Goal: Contribute content: Add original content to the website for others to see

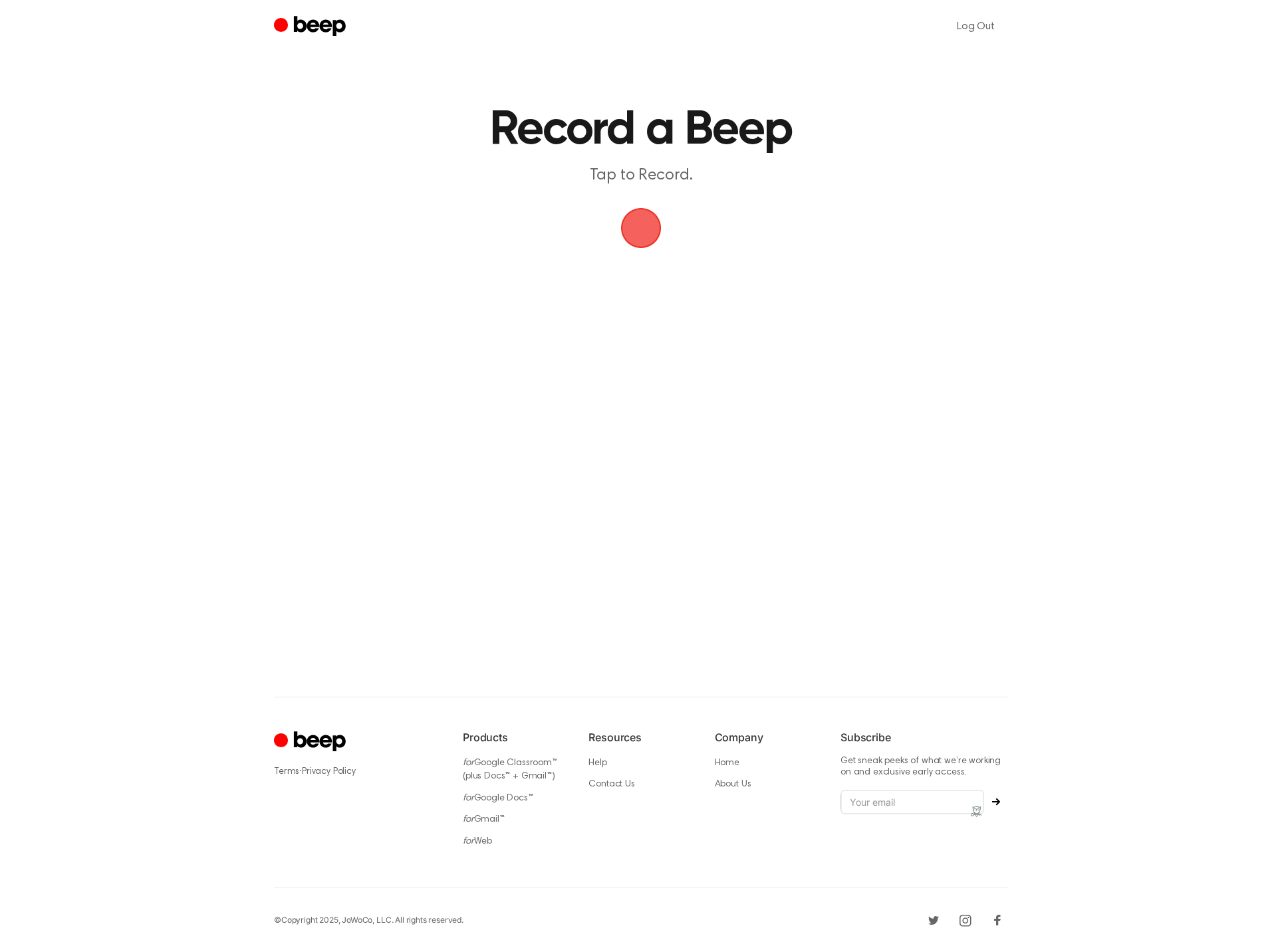
click at [636, 234] on span "button" at bounding box center [641, 228] width 73 height 73
drag, startPoint x: 659, startPoint y: 272, endPoint x: 641, endPoint y: 282, distance: 20.6
click at [659, 271] on button "Delete" at bounding box center [657, 255] width 53 height 53
click at [633, 224] on span "button" at bounding box center [641, 228] width 48 height 48
click at [673, 257] on button "Delete" at bounding box center [657, 255] width 53 height 53
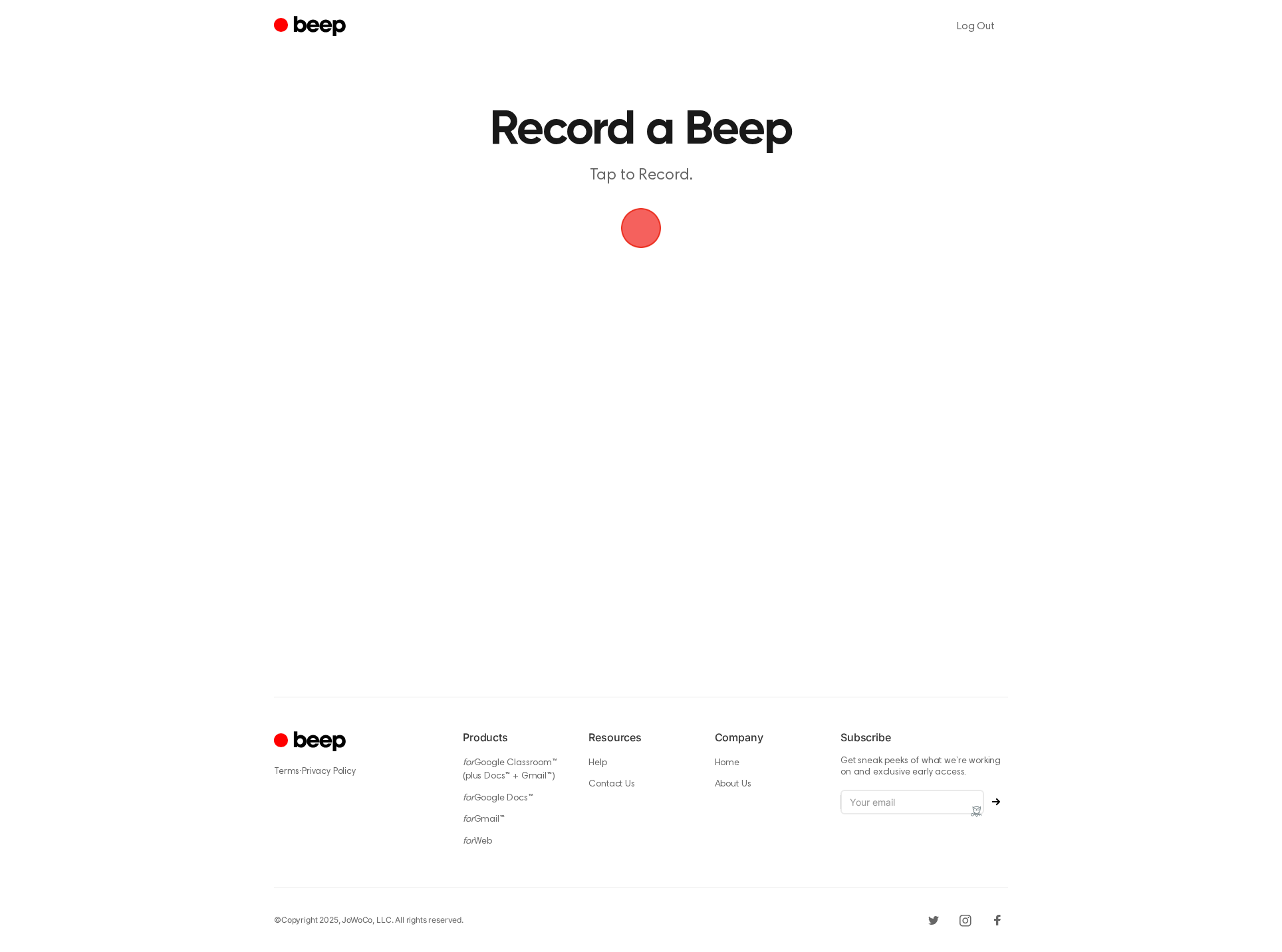
click at [642, 227] on span "button" at bounding box center [641, 228] width 55 height 55
click at [652, 271] on button "Delete" at bounding box center [657, 255] width 53 height 53
click at [639, 231] on span "button" at bounding box center [641, 228] width 51 height 51
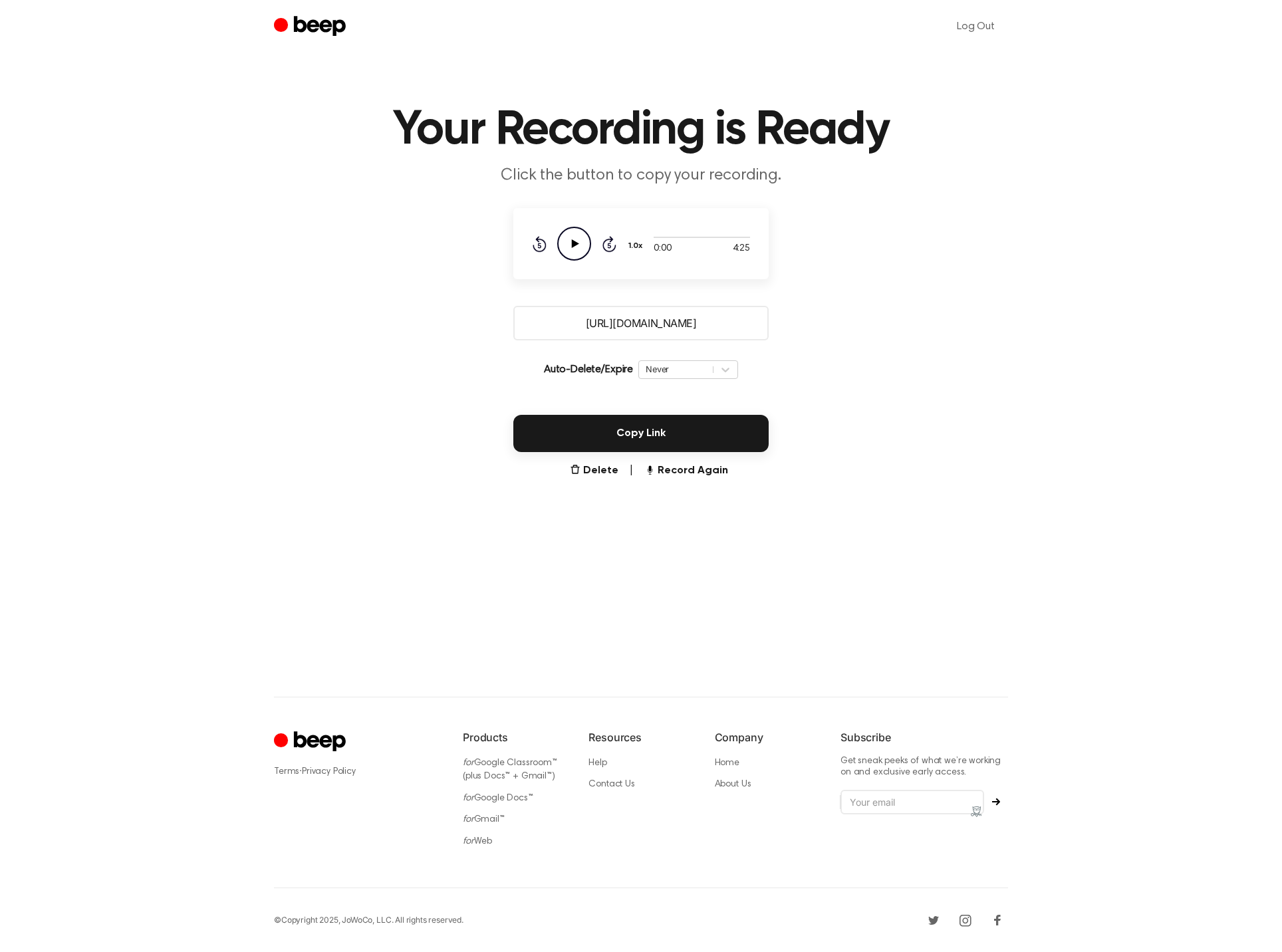
click at [626, 438] on button "Copy Link" at bounding box center [641, 433] width 256 height 37
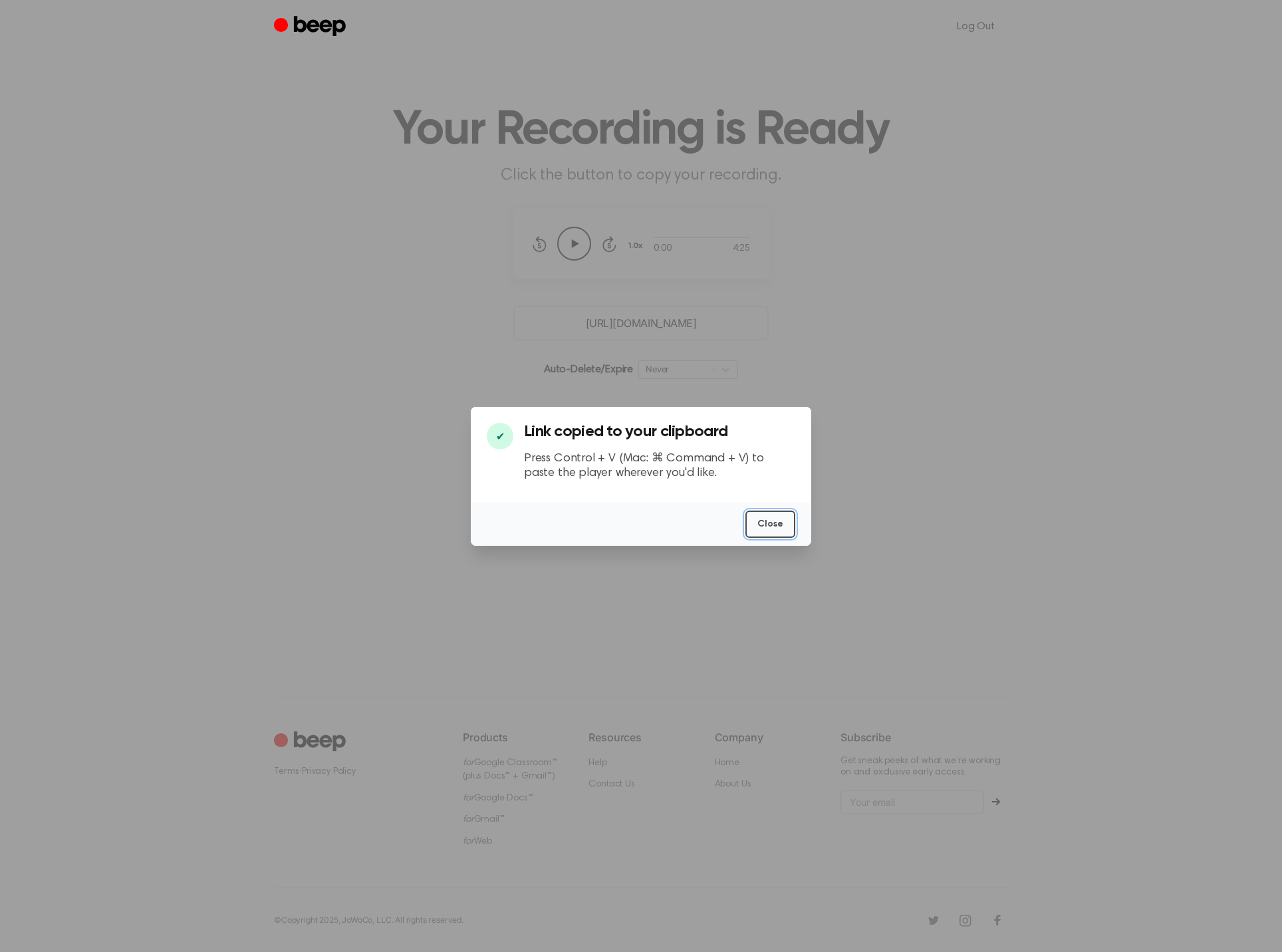
click at [774, 526] on button "Close" at bounding box center [770, 524] width 50 height 27
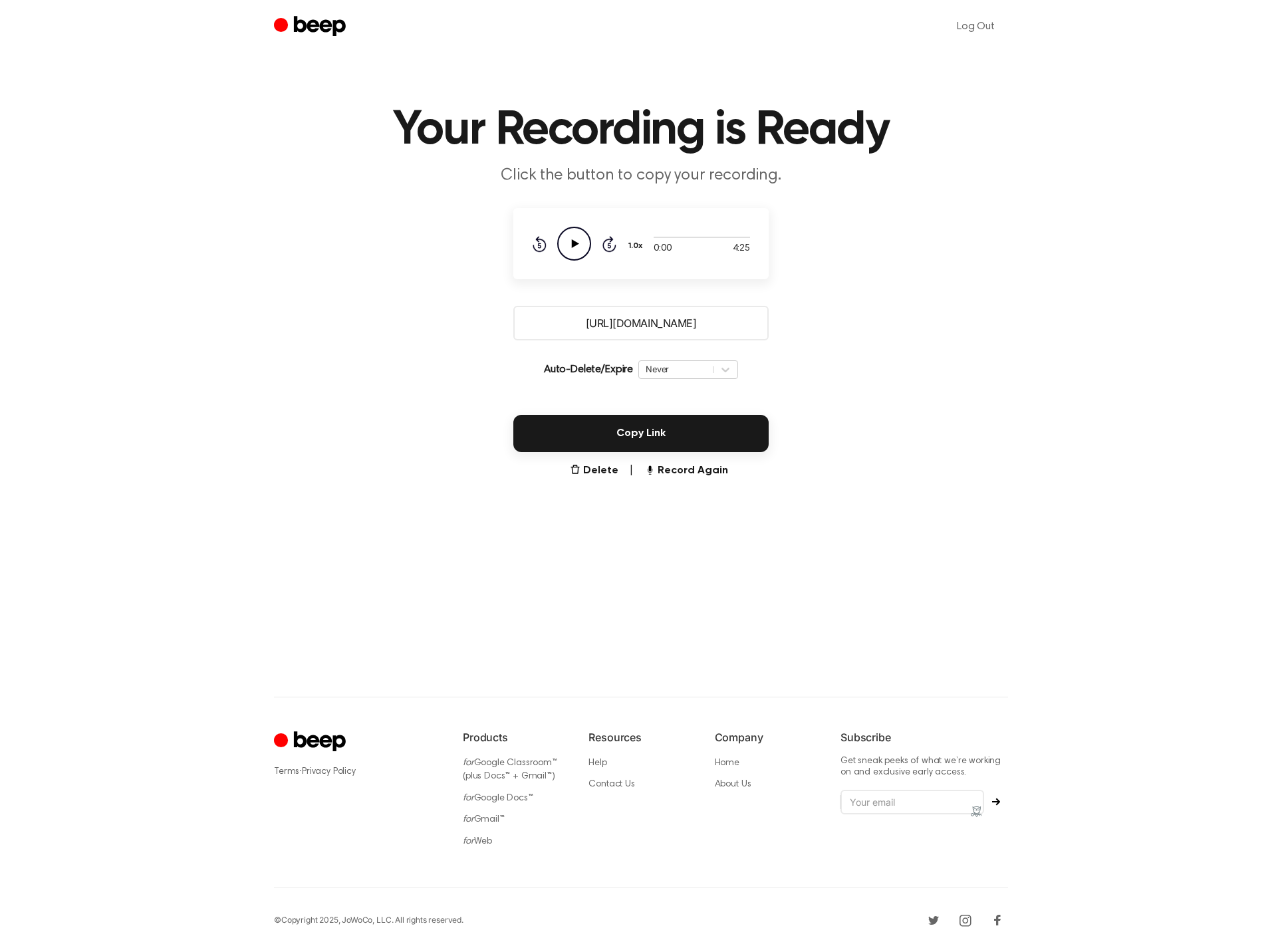
click at [567, 242] on icon "Play Audio" at bounding box center [574, 244] width 34 height 34
click at [739, 235] on div at bounding box center [702, 237] width 96 height 11
drag, startPoint x: 646, startPoint y: 236, endPoint x: 721, endPoint y: 250, distance: 76.3
click at [721, 250] on div "0:01 4:25 Your browser does not support the [object Object] element. 1.0x Rewin…" at bounding box center [641, 244] width 218 height 34
drag, startPoint x: 649, startPoint y: 234, endPoint x: 758, endPoint y: 239, distance: 109.1
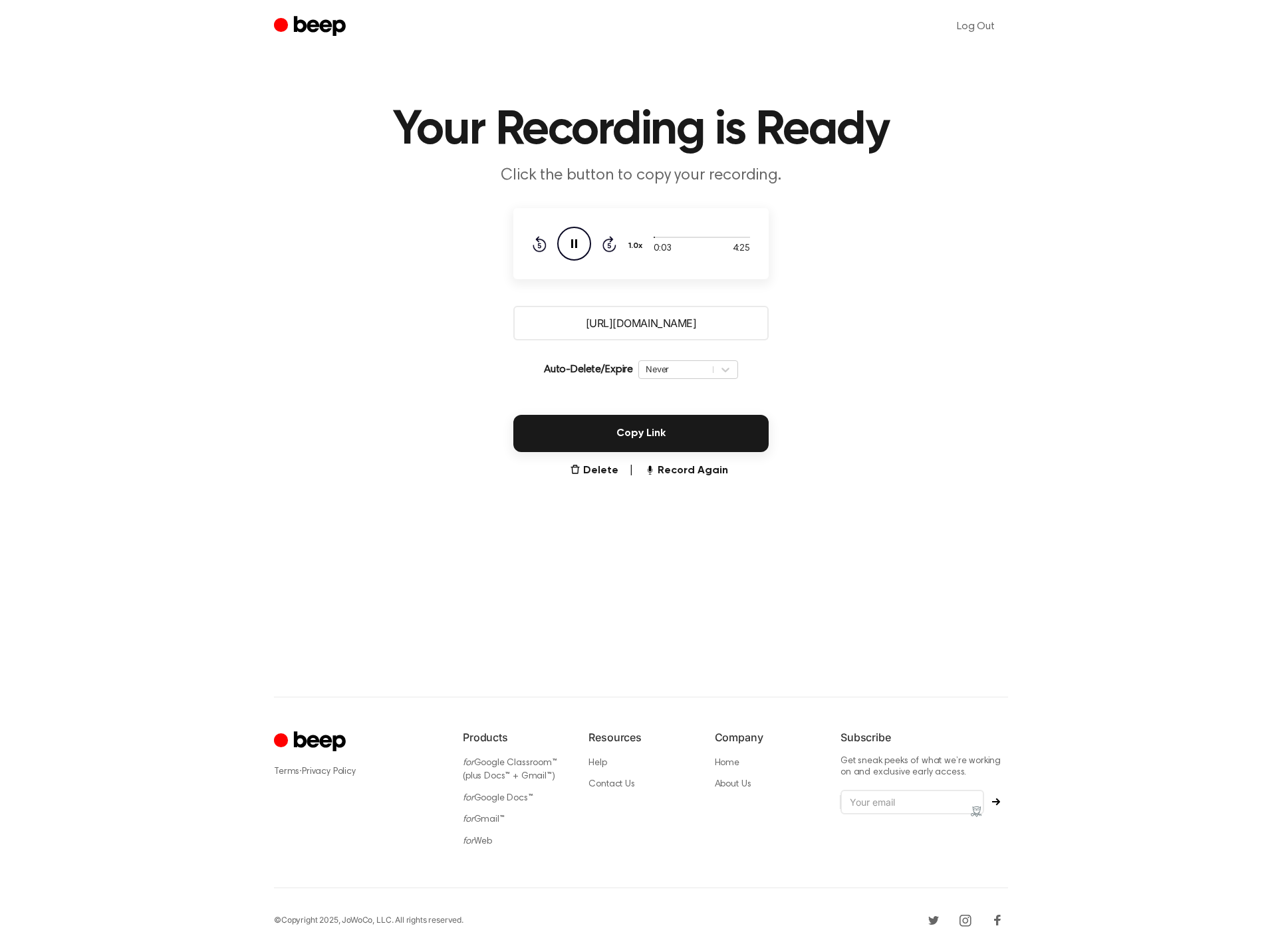
click at [758, 239] on div "0:03 4:25 Your browser does not support the [object Object] element. 1.0x Rewin…" at bounding box center [641, 244] width 256 height 71
click at [740, 237] on div at bounding box center [702, 237] width 96 height 1
click at [740, 237] on div at bounding box center [702, 237] width 96 height 1
click at [741, 236] on div at bounding box center [702, 237] width 96 height 11
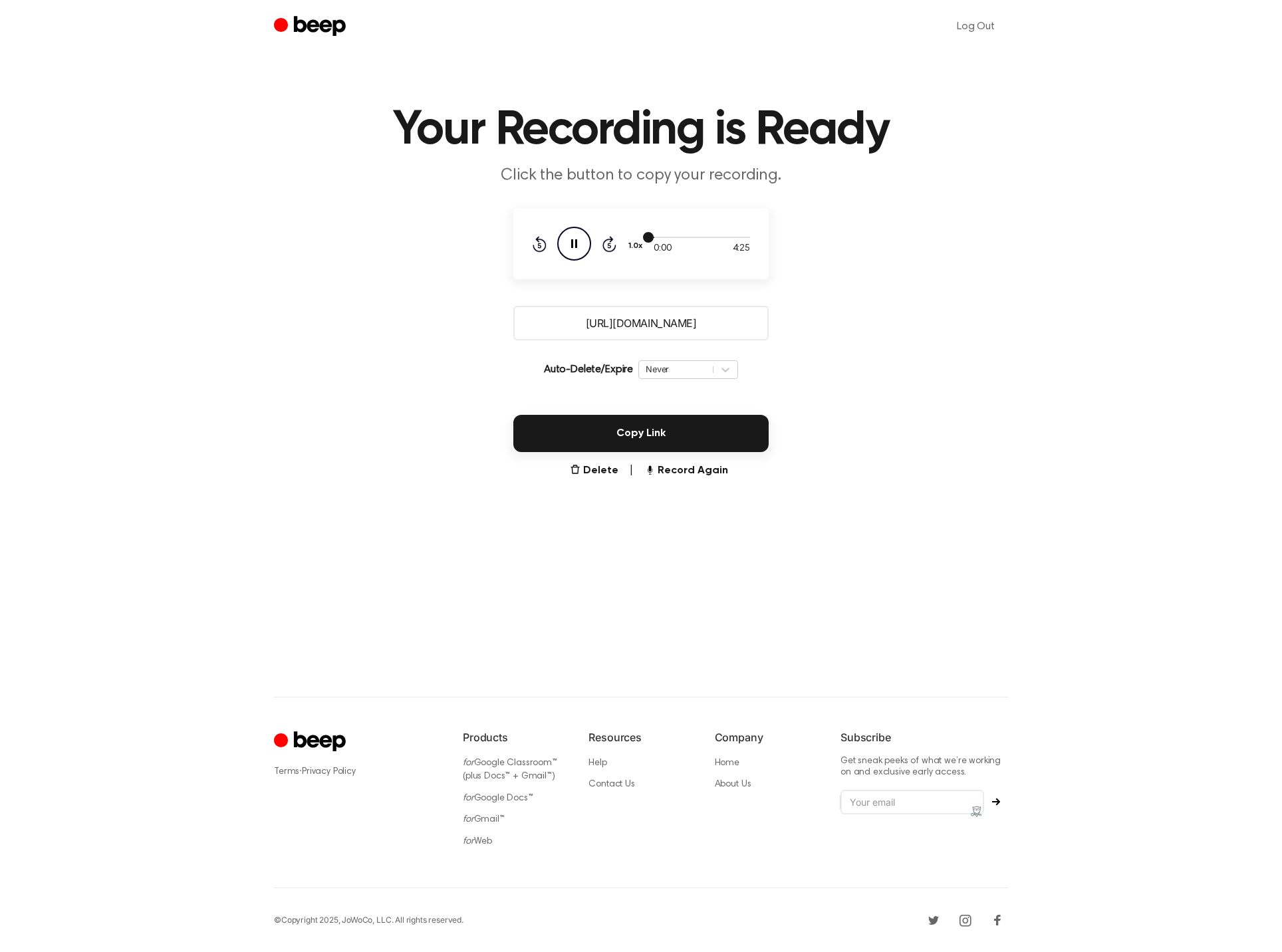
click at [741, 236] on div at bounding box center [702, 237] width 96 height 11
click at [748, 239] on div at bounding box center [702, 237] width 96 height 11
click at [683, 467] on button "Record Again" at bounding box center [686, 471] width 84 height 16
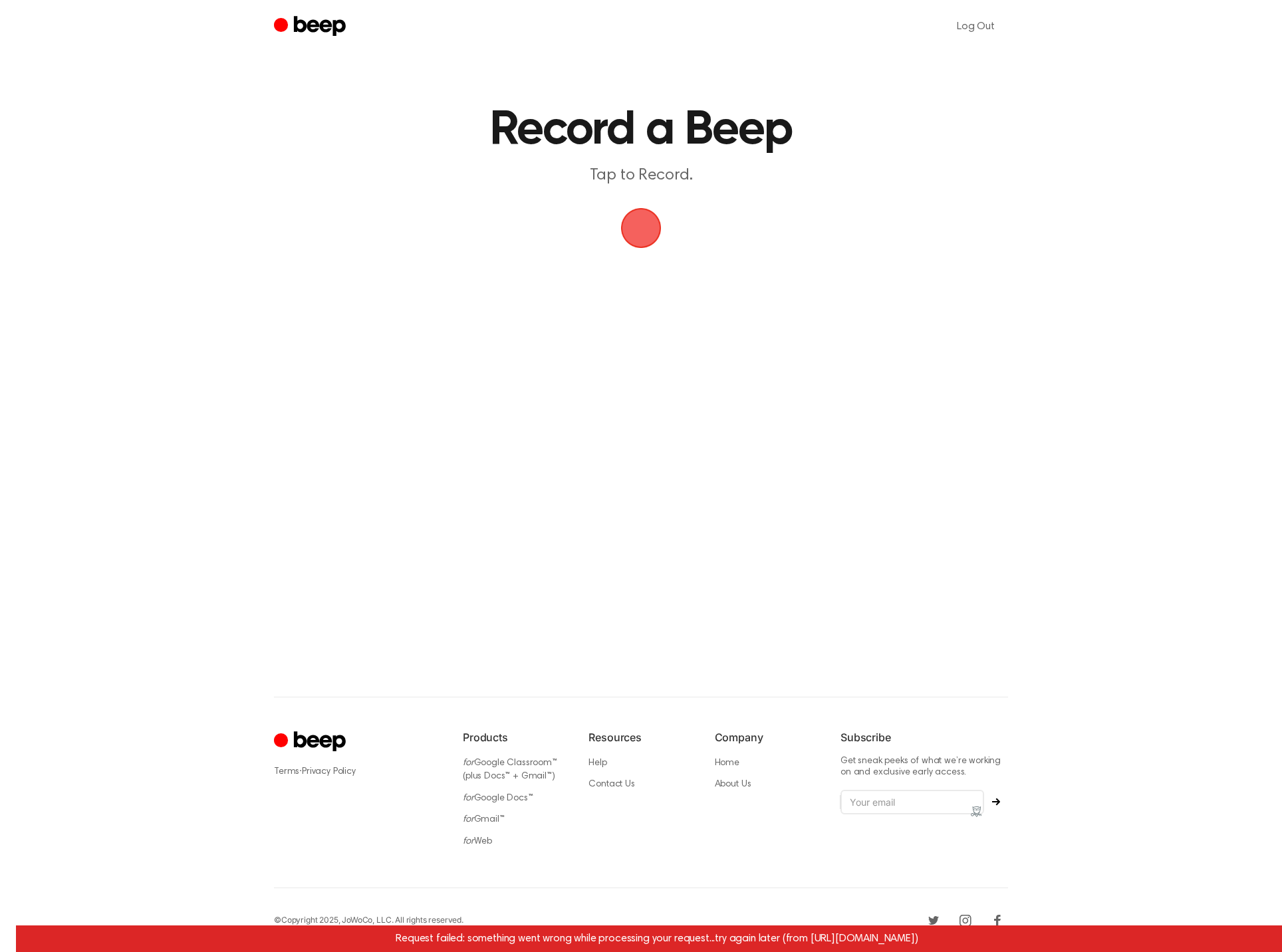
click at [644, 235] on span "button" at bounding box center [641, 228] width 43 height 43
click at [645, 229] on span "button" at bounding box center [641, 228] width 45 height 45
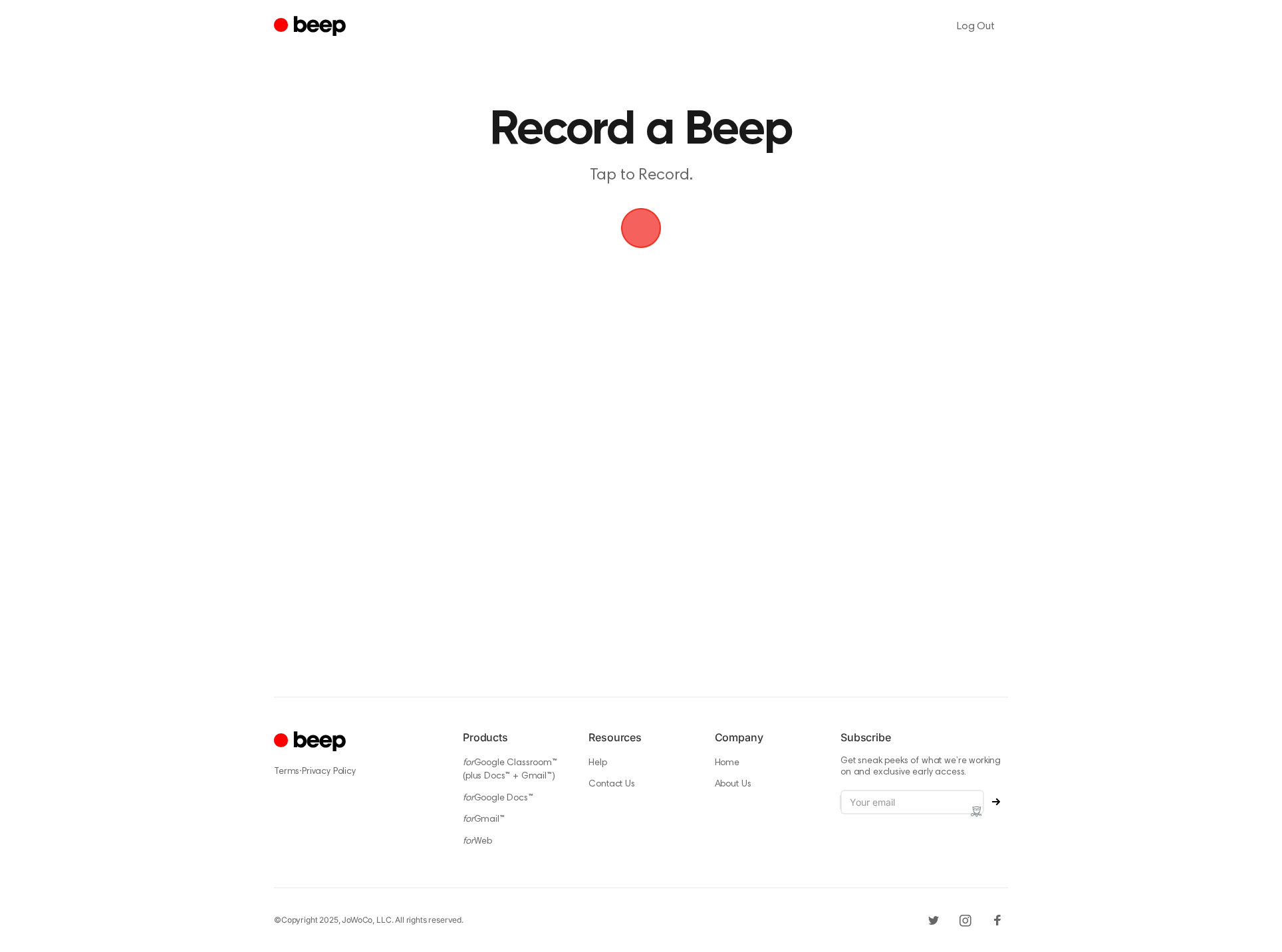
click at [644, 228] on span "button" at bounding box center [641, 228] width 37 height 37
click at [724, 253] on button "Save" at bounding box center [721, 255] width 53 height 53
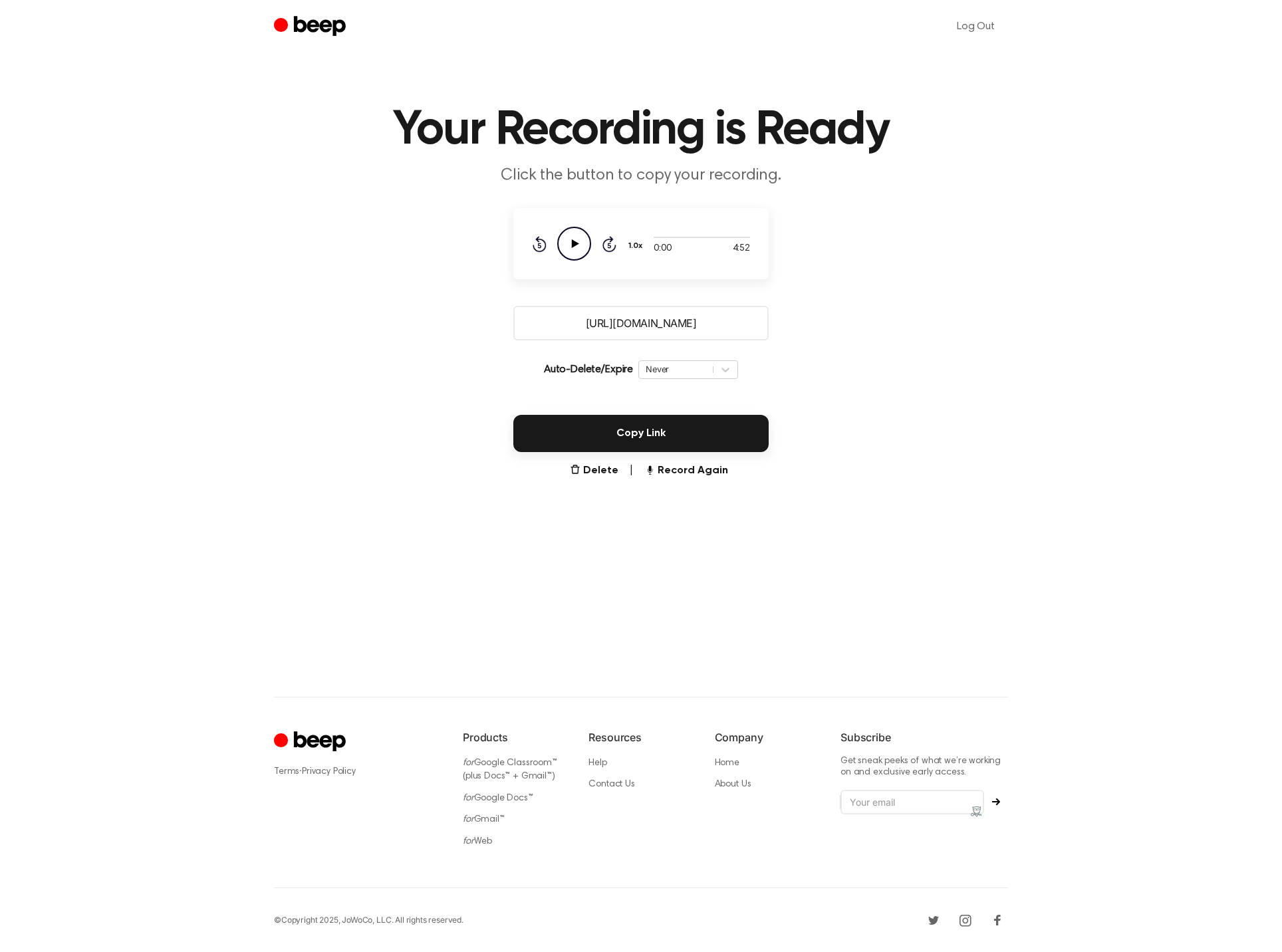
click at [681, 425] on button "Copy Link" at bounding box center [641, 433] width 256 height 37
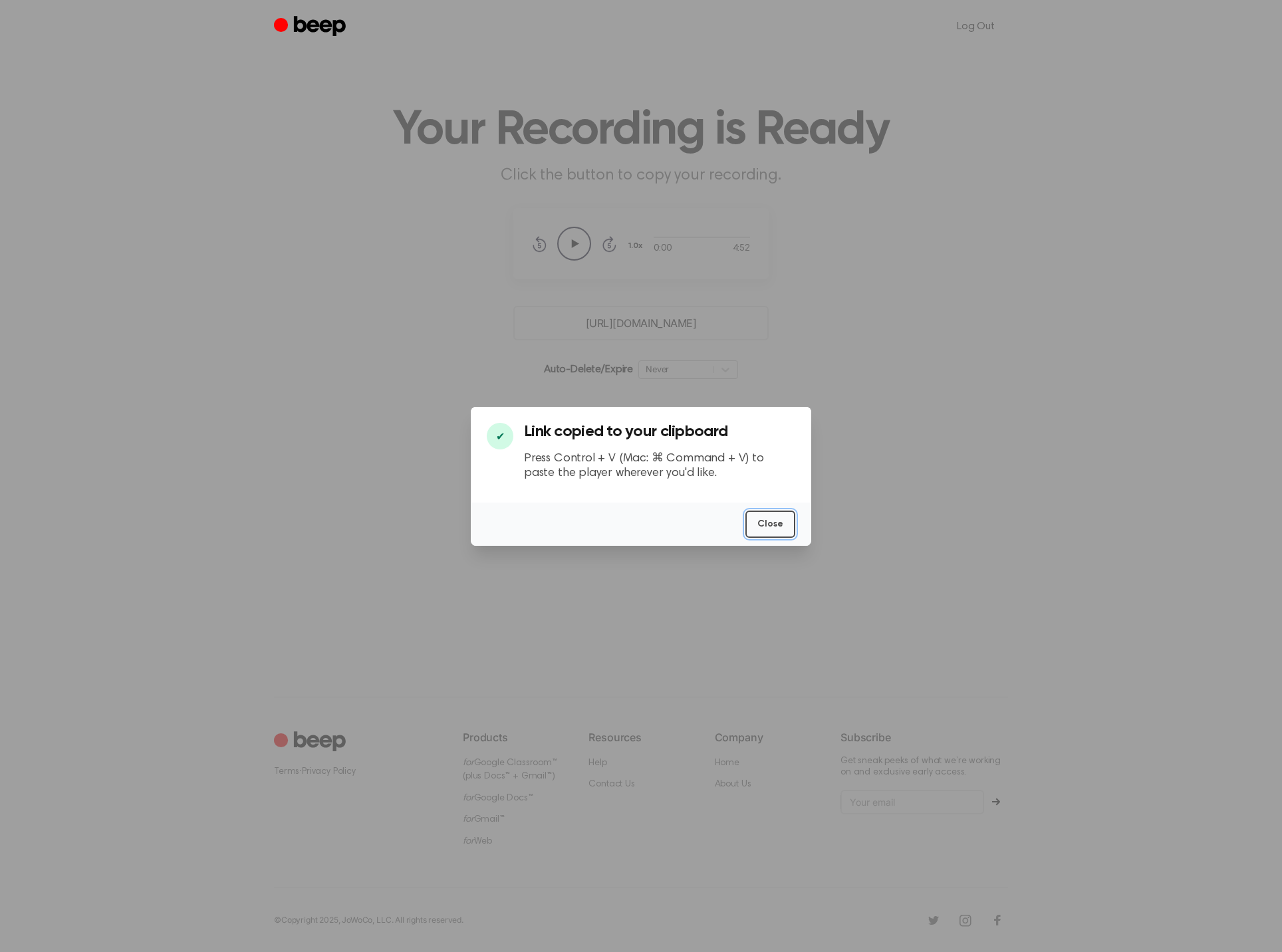
click at [774, 520] on button "Close" at bounding box center [770, 524] width 50 height 27
